Goal: Task Accomplishment & Management: Use online tool/utility

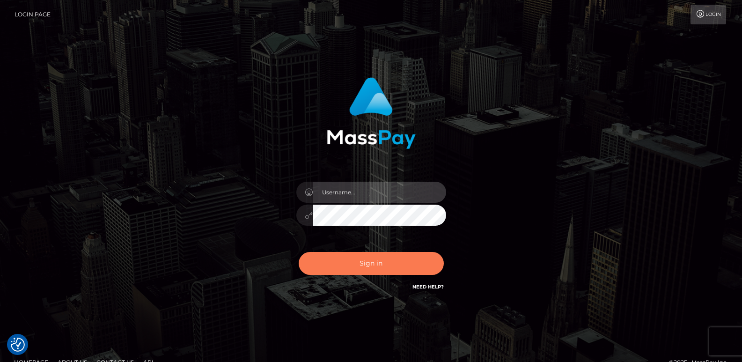
type input "ts2.es"
click at [320, 263] on button "Sign in" at bounding box center [371, 263] width 145 height 23
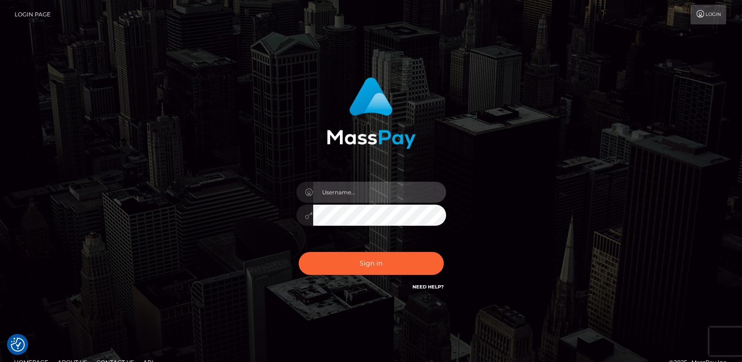
type input "[DOMAIN_NAME]"
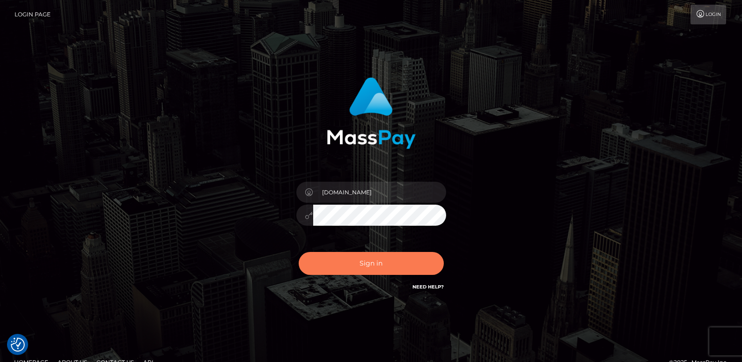
click at [320, 263] on button "Sign in" at bounding box center [371, 263] width 145 height 23
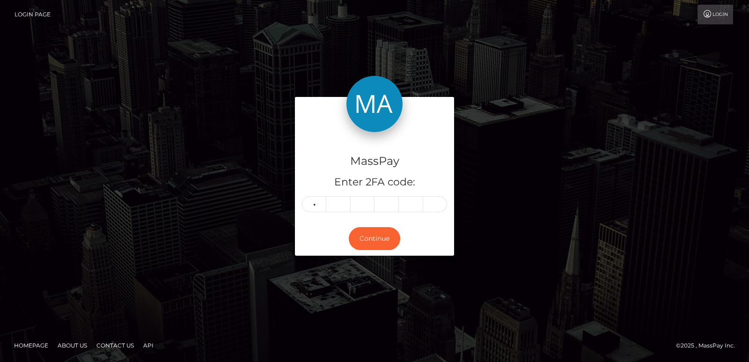
type input "0"
type input "9"
type input "7"
type input "9"
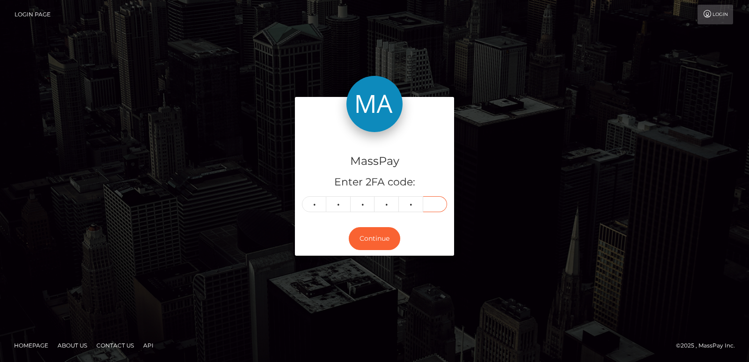
type input "6"
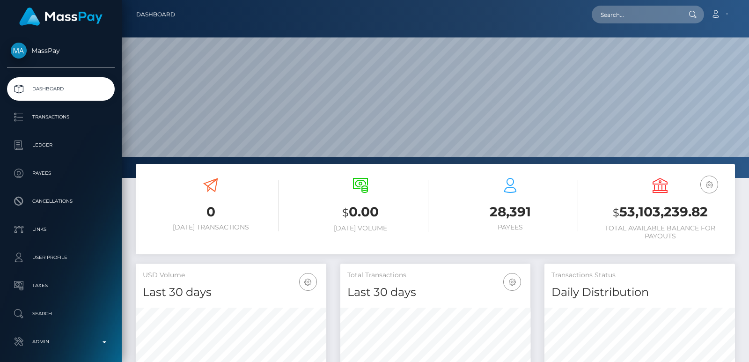
scroll to position [166, 190]
click at [613, 14] on input "text" at bounding box center [635, 15] width 88 height 18
paste input "[EMAIL_ADDRESS][DOMAIN_NAME]"
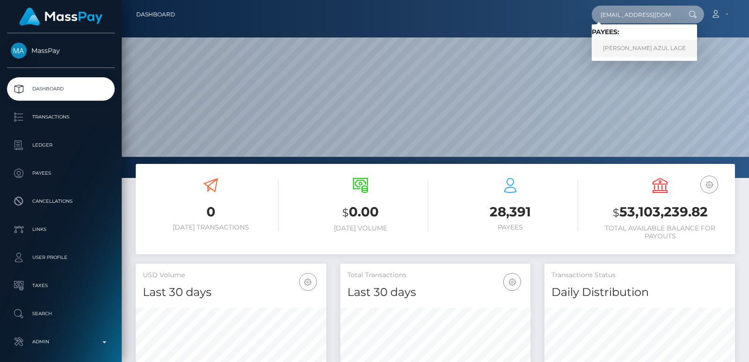
type input "[EMAIL_ADDRESS][DOMAIN_NAME]"
click at [628, 49] on link "MARIA AZUL LAGE" at bounding box center [643, 48] width 105 height 17
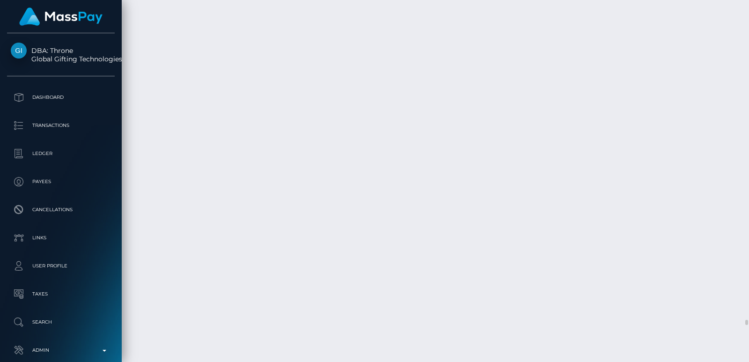
scroll to position [112, 190]
click at [708, 178] on div "Force status update" at bounding box center [692, 181] width 68 height 17
drag, startPoint x: 708, startPoint y: 178, endPoint x: 747, endPoint y: 18, distance: 164.8
click at [747, 18] on div at bounding box center [745, 181] width 7 height 362
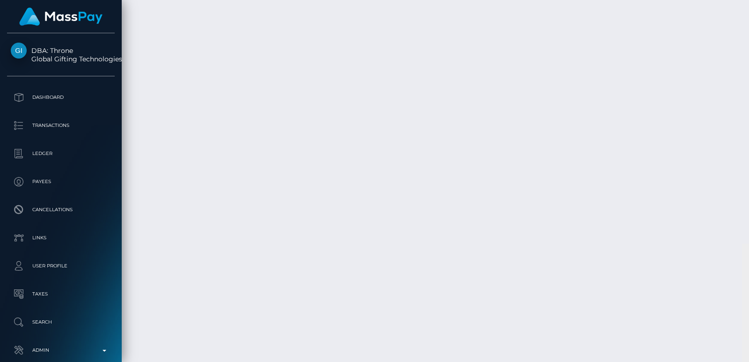
click at [747, 18] on div at bounding box center [745, 181] width 7 height 362
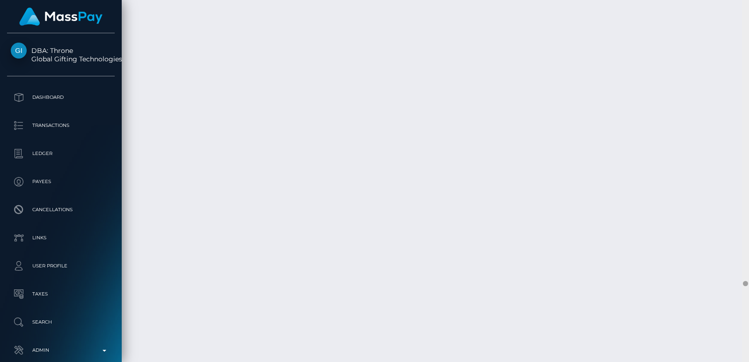
click at [747, 18] on div at bounding box center [745, 181] width 7 height 362
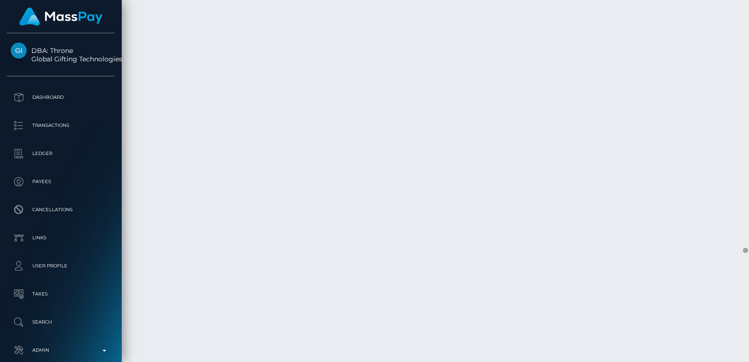
click at [747, 18] on div at bounding box center [745, 181] width 7 height 362
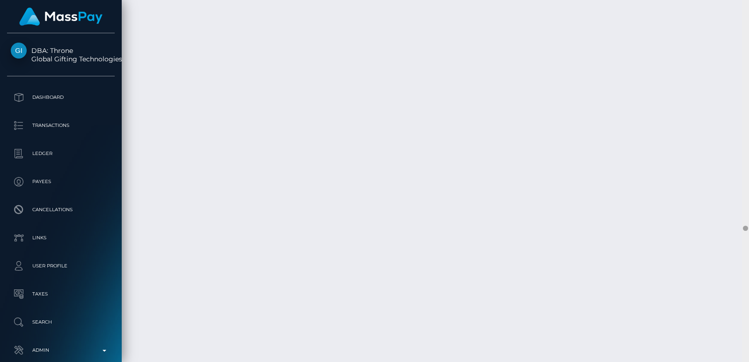
click at [747, 18] on div at bounding box center [745, 181] width 7 height 362
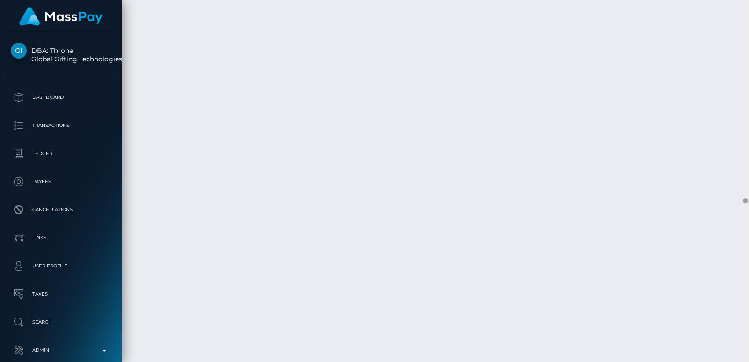
click at [747, 18] on div at bounding box center [745, 181] width 7 height 362
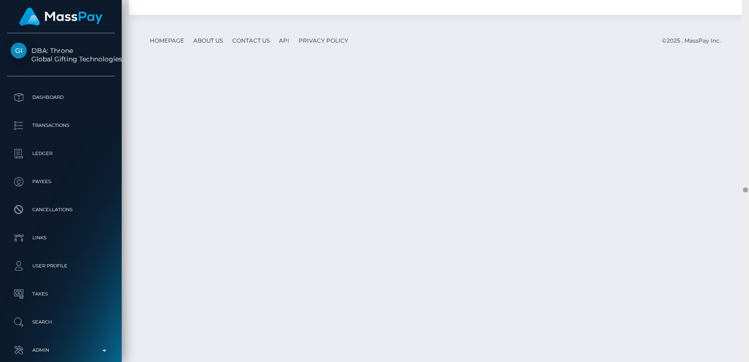
click at [747, 18] on div at bounding box center [745, 181] width 7 height 362
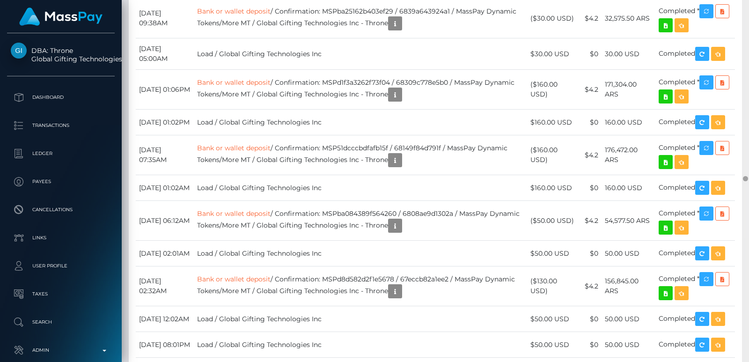
click at [747, 18] on div at bounding box center [745, 181] width 7 height 362
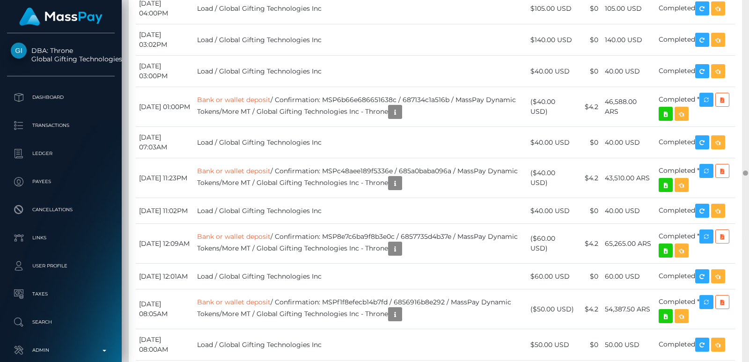
click at [747, 18] on div at bounding box center [745, 181] width 7 height 362
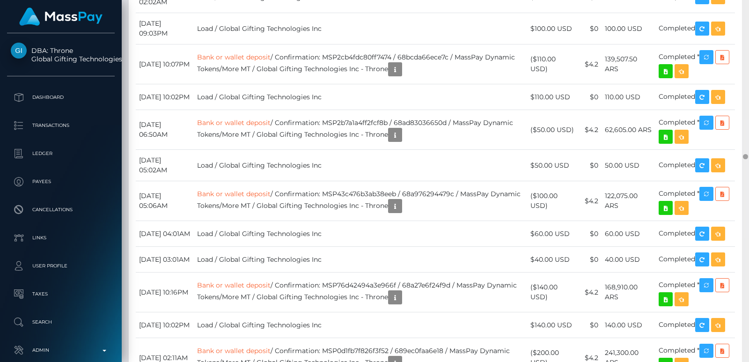
click at [747, 18] on div at bounding box center [745, 181] width 7 height 362
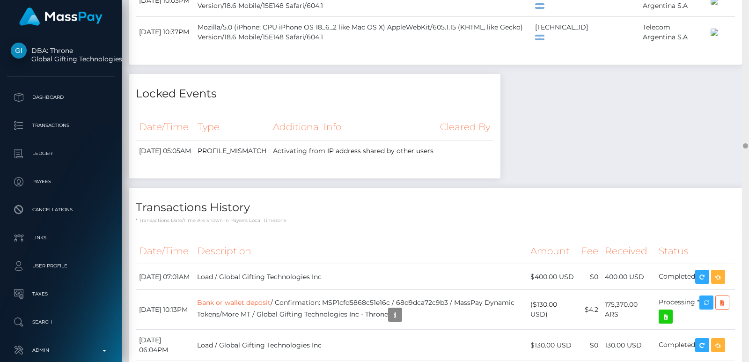
click at [747, 18] on div at bounding box center [745, 181] width 7 height 362
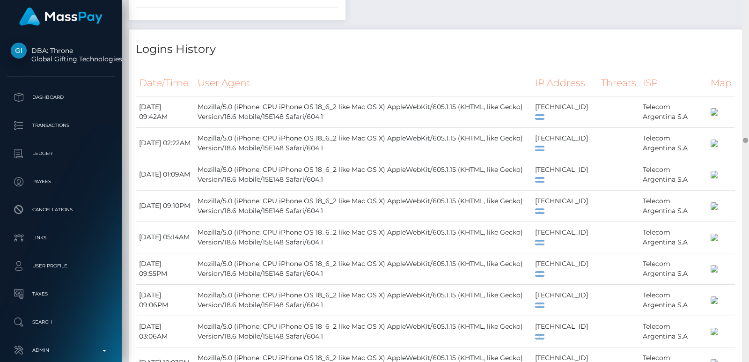
click at [747, 18] on div at bounding box center [745, 181] width 7 height 362
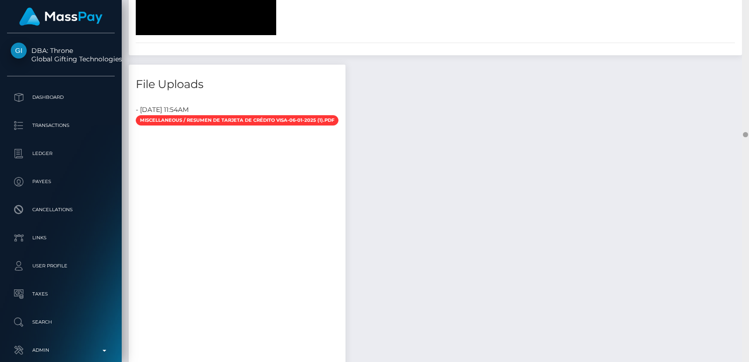
click at [747, 18] on div at bounding box center [745, 181] width 7 height 362
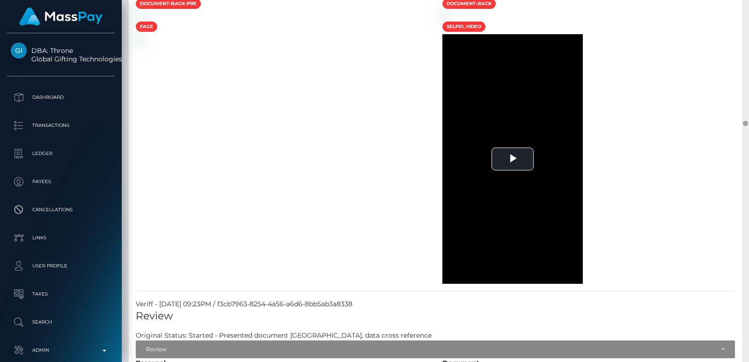
click at [747, 18] on div at bounding box center [745, 181] width 7 height 362
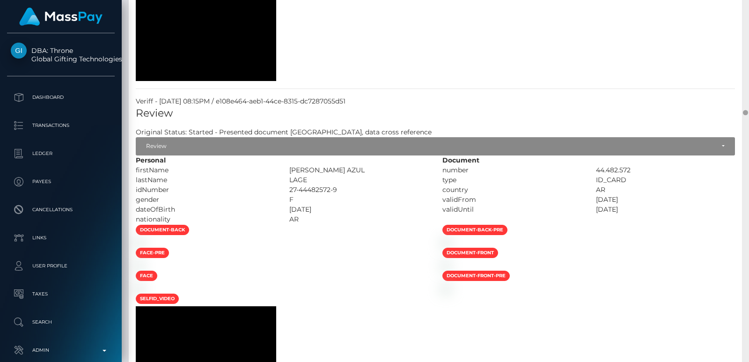
click at [747, 18] on div at bounding box center [745, 181] width 7 height 362
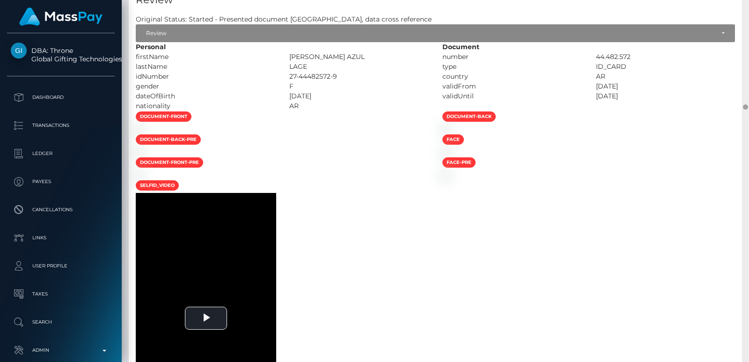
click at [747, 18] on div at bounding box center [745, 181] width 7 height 362
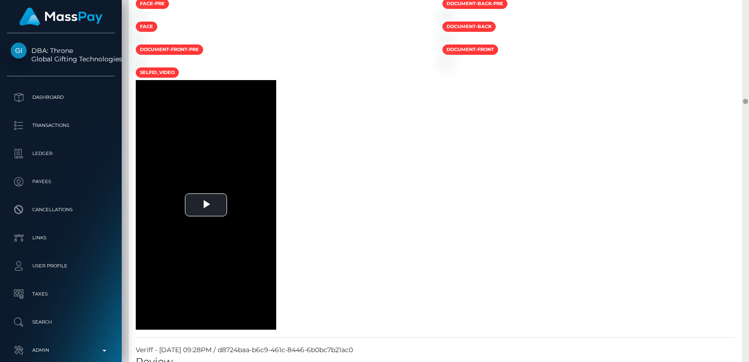
click at [747, 18] on div at bounding box center [745, 181] width 7 height 362
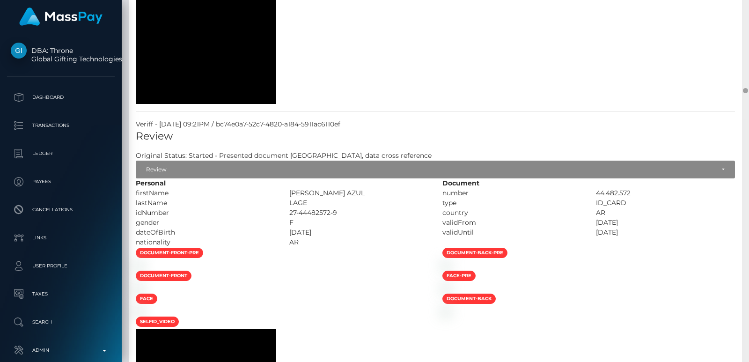
click at [747, 18] on div at bounding box center [745, 181] width 7 height 362
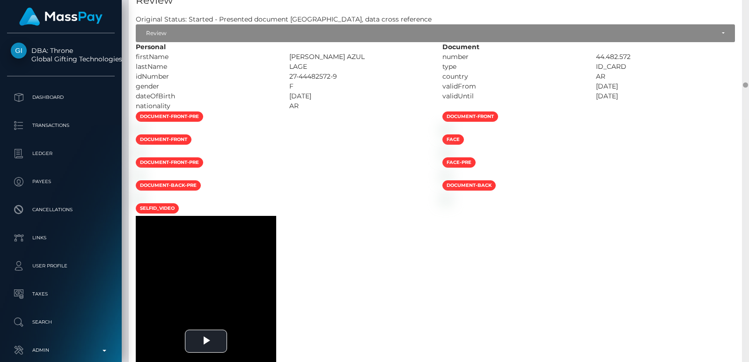
click at [747, 18] on div at bounding box center [745, 181] width 7 height 362
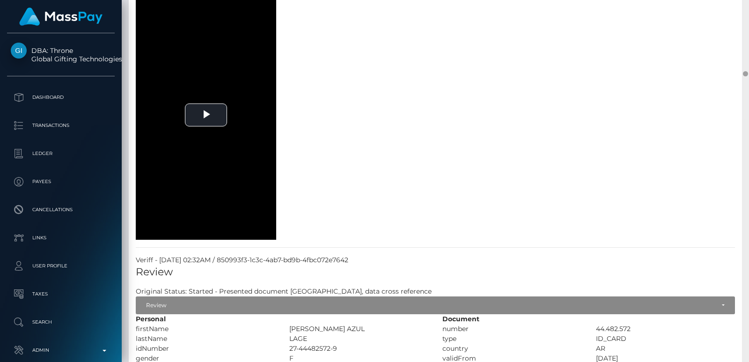
click at [747, 18] on div at bounding box center [745, 181] width 7 height 362
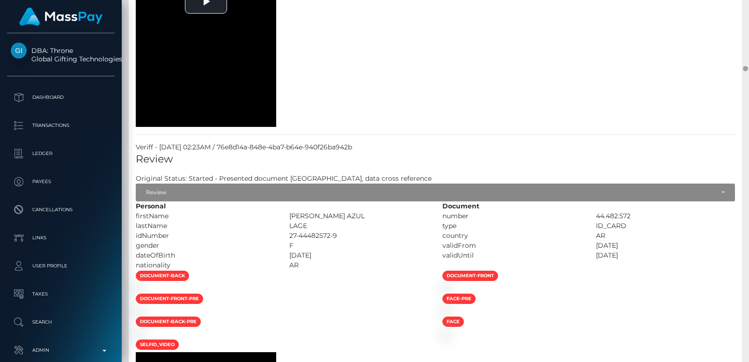
click at [747, 18] on div at bounding box center [745, 181] width 7 height 362
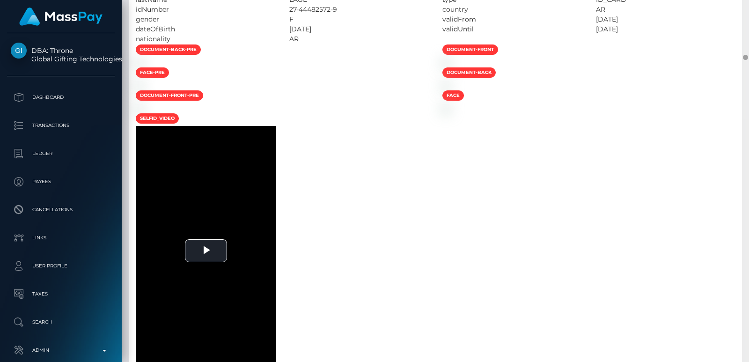
click at [747, 18] on div at bounding box center [745, 181] width 7 height 362
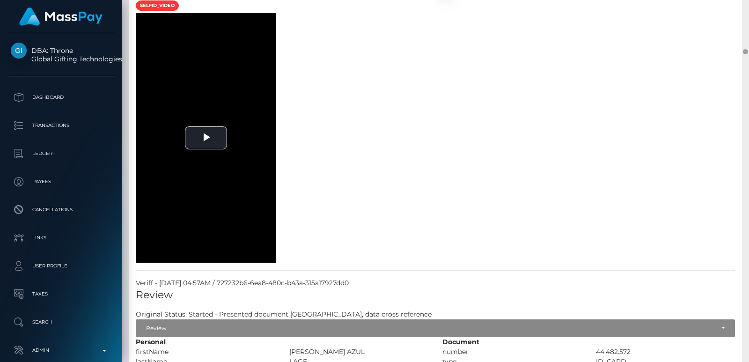
click at [747, 18] on div at bounding box center [745, 181] width 7 height 362
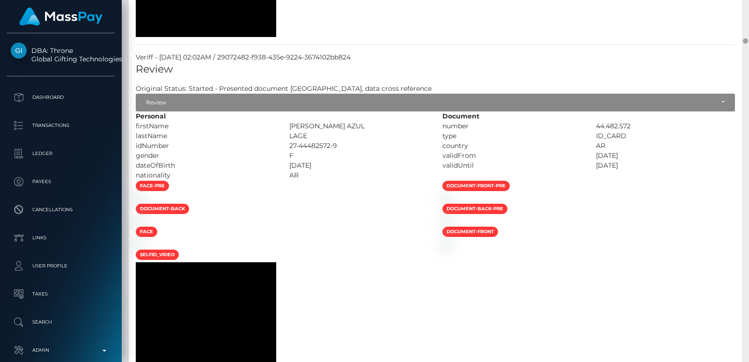
click at [747, 18] on div at bounding box center [745, 181] width 7 height 362
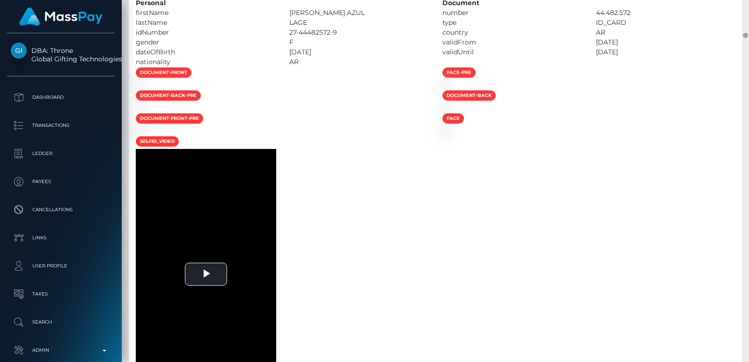
click at [747, 18] on div at bounding box center [745, 181] width 7 height 362
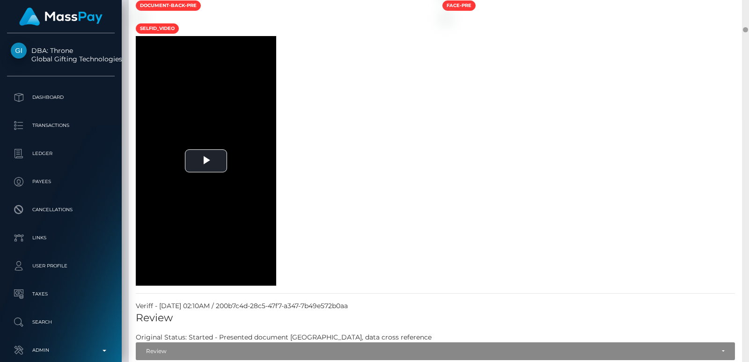
click at [747, 18] on div at bounding box center [745, 181] width 7 height 362
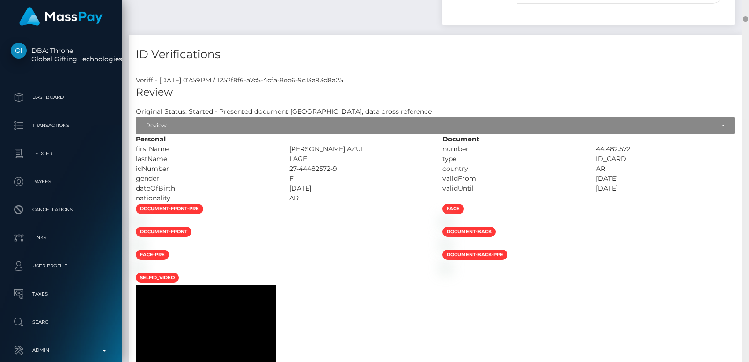
click at [747, 18] on div at bounding box center [745, 18] width 5 height 5
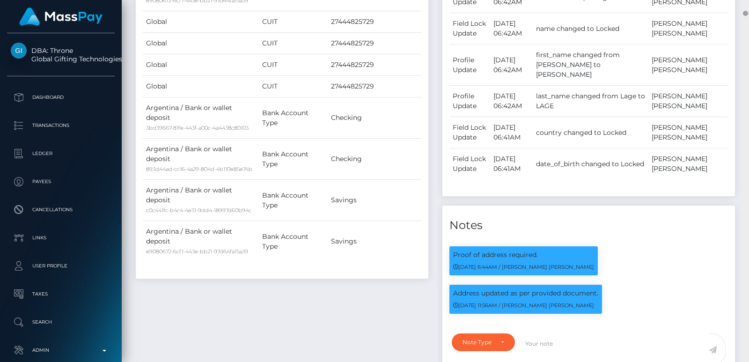
click at [747, 11] on div at bounding box center [745, 181] width 7 height 362
click at [746, 10] on div at bounding box center [745, 181] width 7 height 362
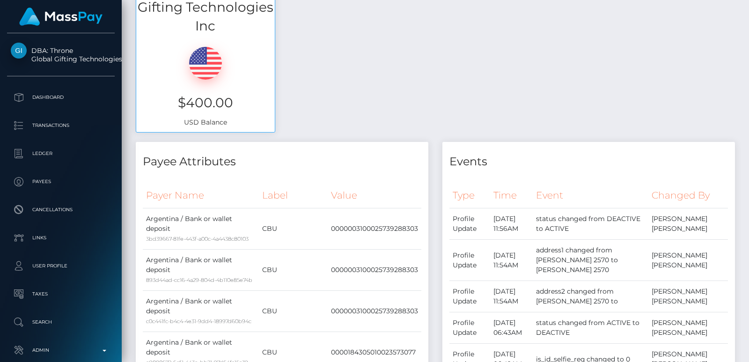
scroll to position [717, 0]
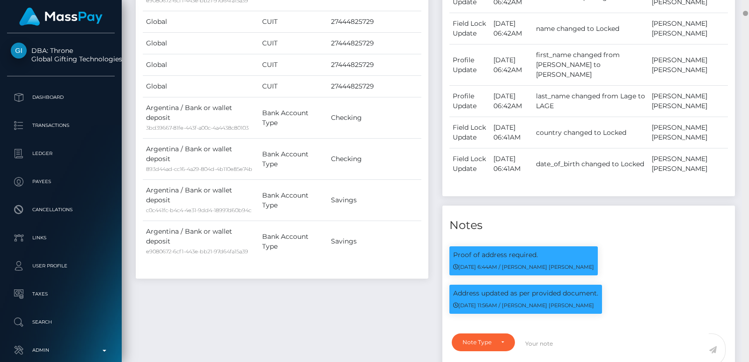
click at [746, 10] on div at bounding box center [745, 181] width 7 height 362
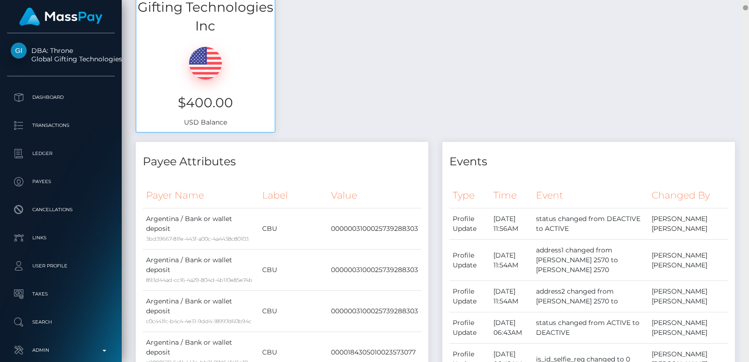
click at [745, 2] on div at bounding box center [745, 181] width 7 height 362
click at [745, 2] on div "Customer Profile Loading... Loading..." at bounding box center [435, 181] width 627 height 362
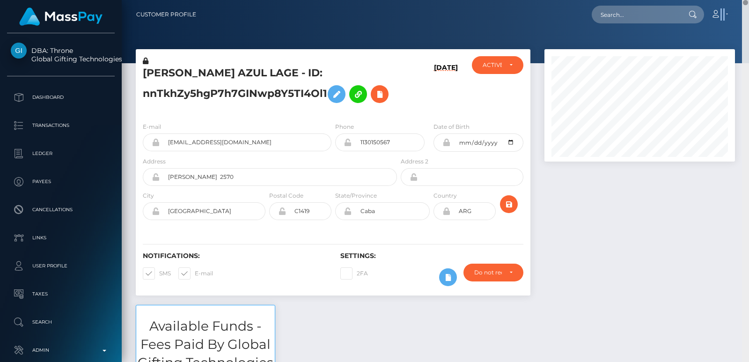
click at [745, 2] on nav "Customer Profile Loading... Loading... Account" at bounding box center [435, 14] width 627 height 29
click at [166, 67] on h5 "MARIA AZUL LAGE - ID: nnTkhZy5hgP7h7GINwp8Y5TI4Ol1" at bounding box center [267, 87] width 249 height 42
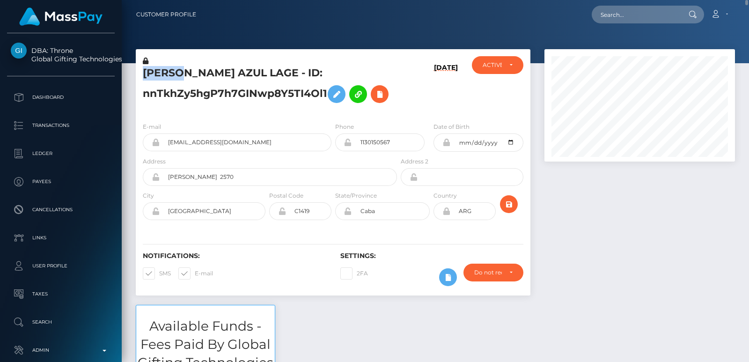
copy h5 "MARIA"
